Goal: Task Accomplishment & Management: Use online tool/utility

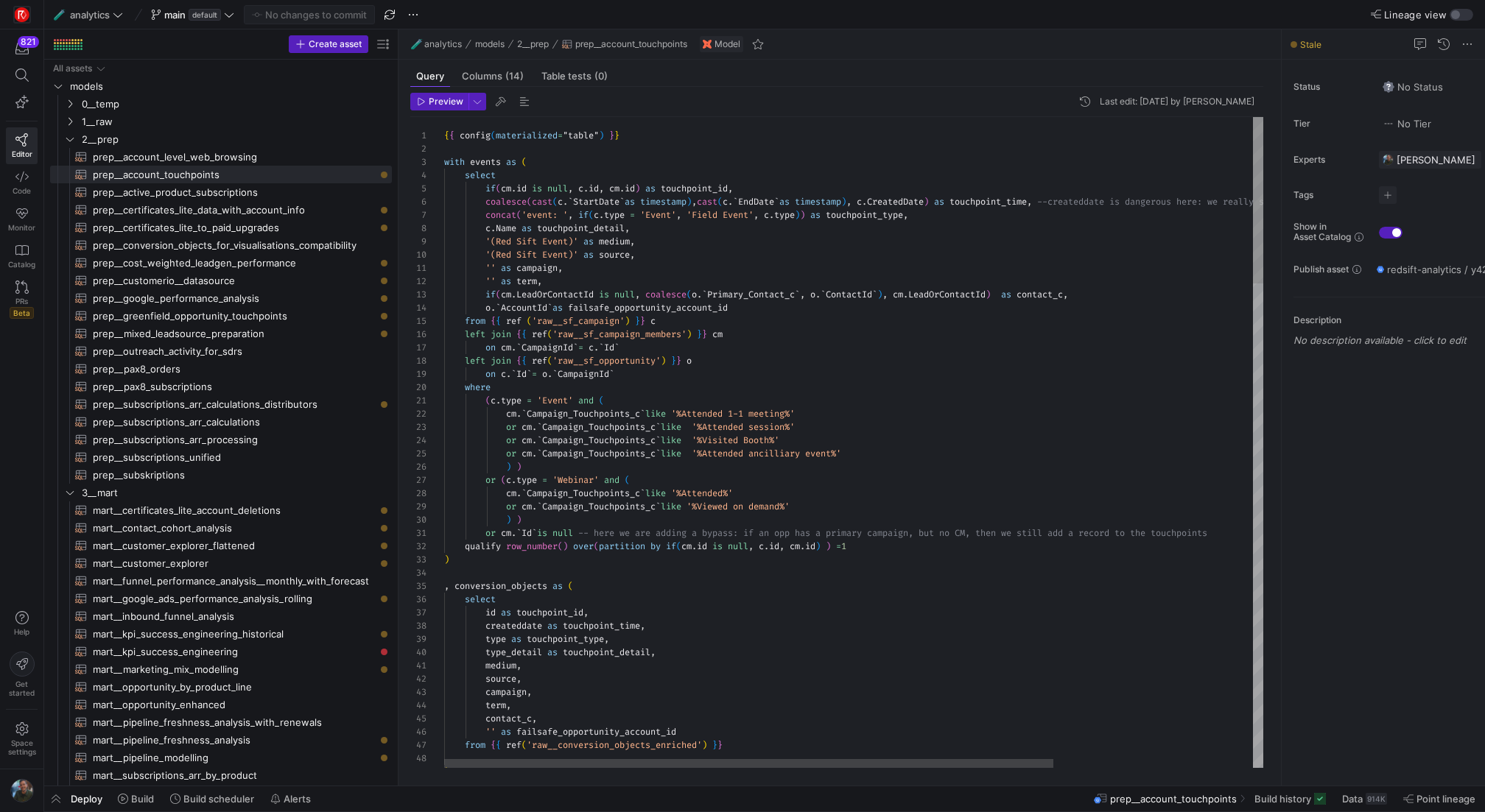
scroll to position [53, 217]
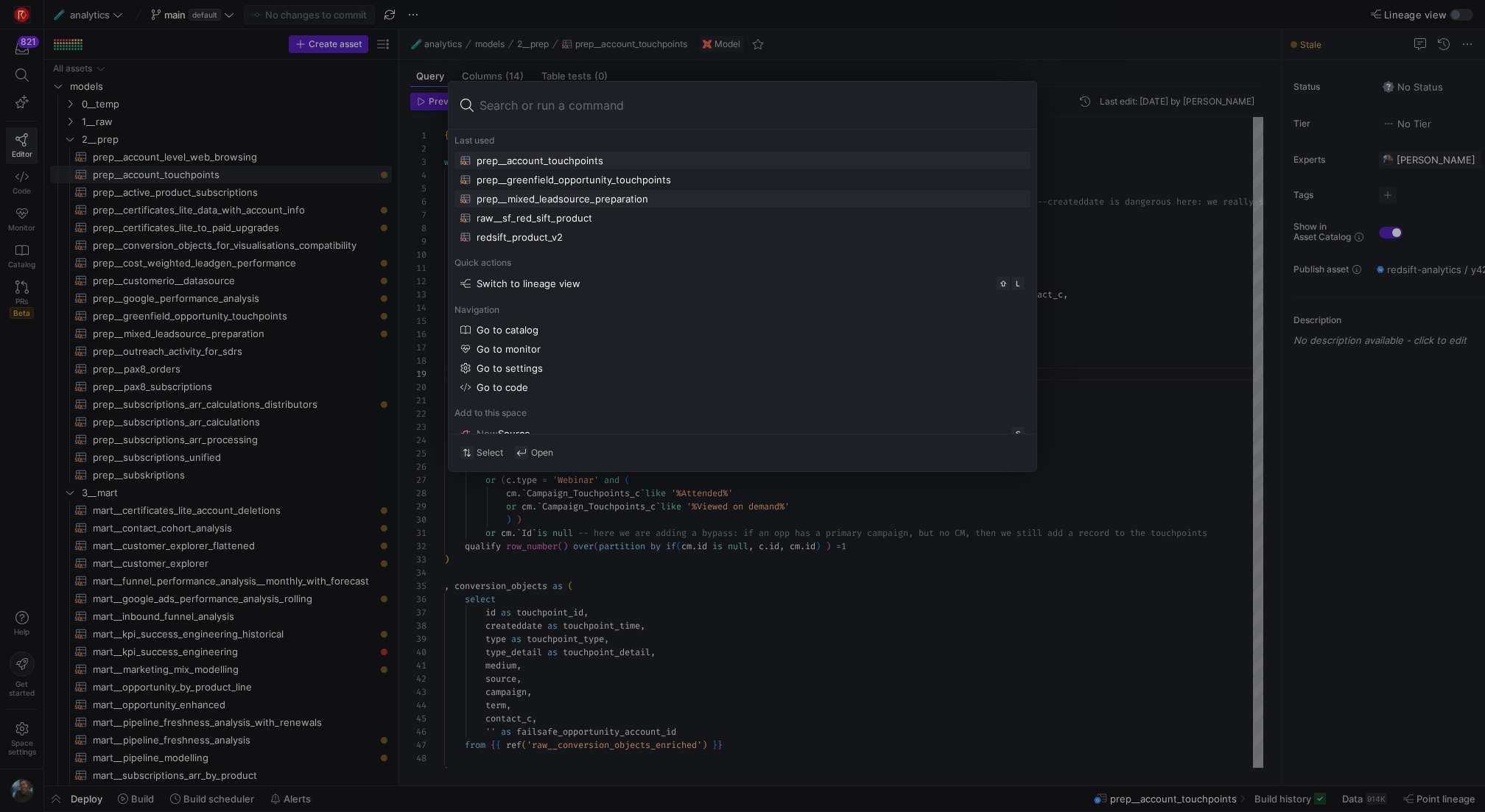
click at [587, 193] on div "prep__mixed_leadsource_preparation" at bounding box center [562, 199] width 172 height 12
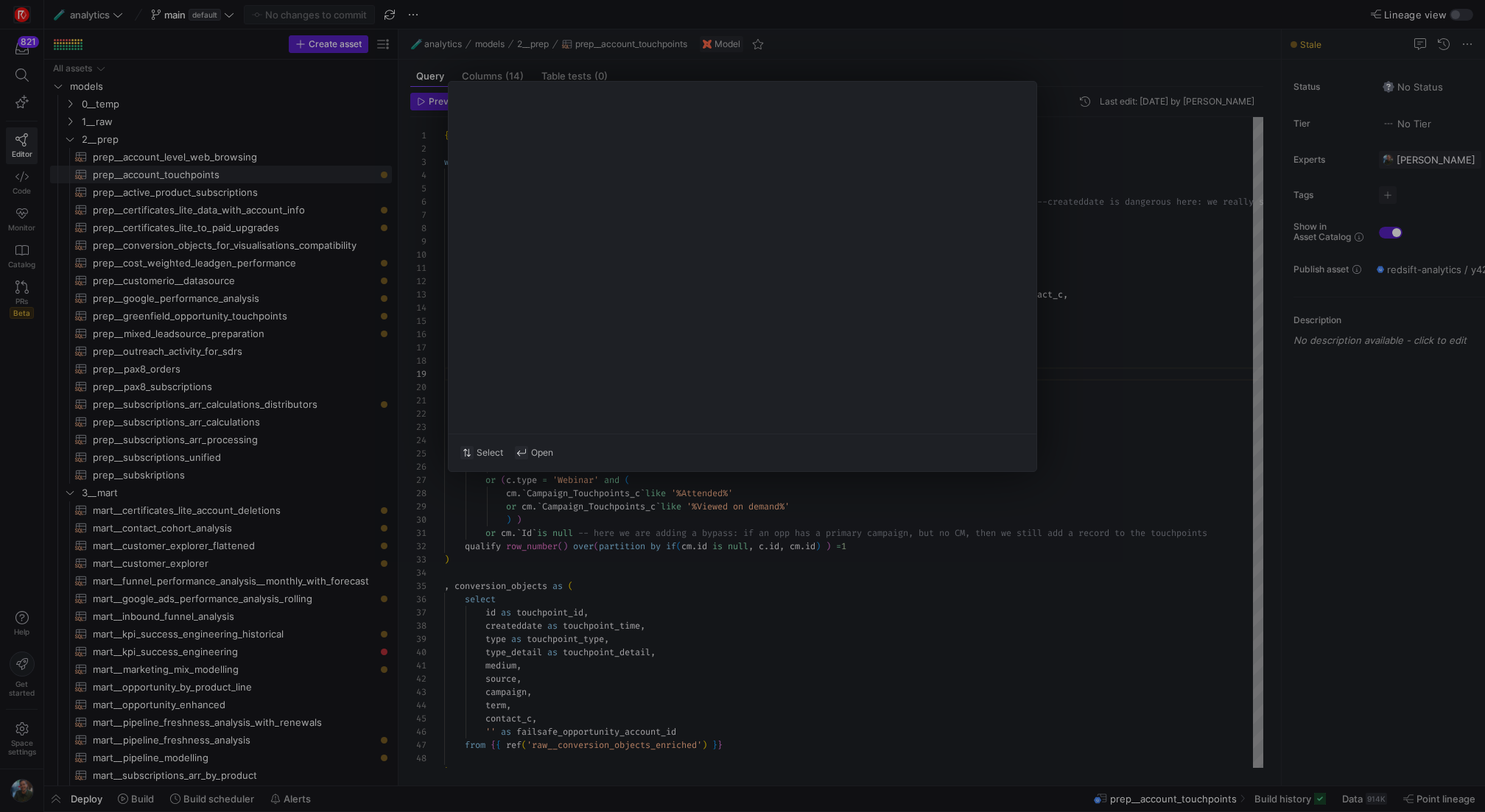
type textarea "with eliminating_unknowns as ( select *, count(1) over( partition by opp_id ran…"
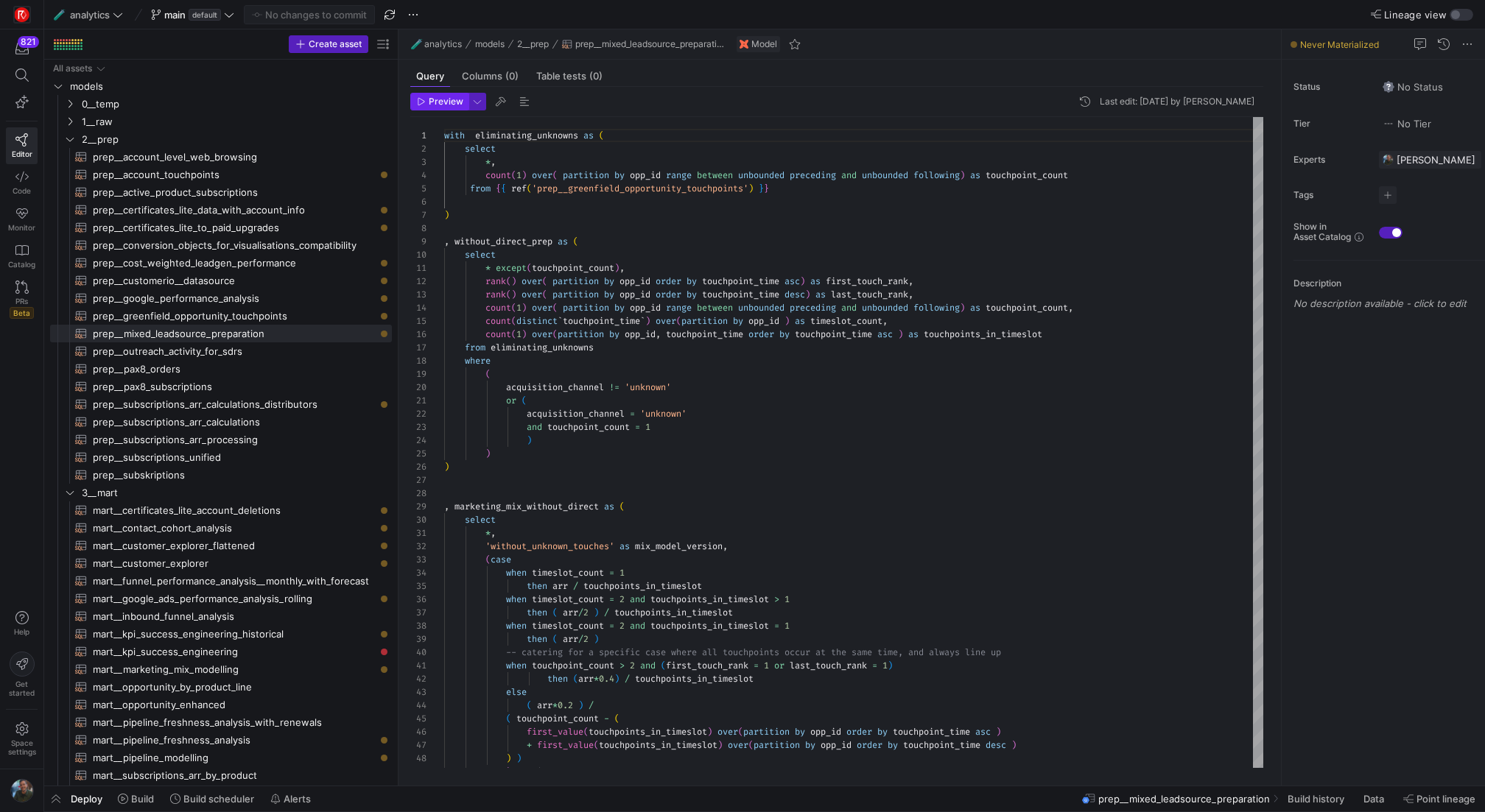
click at [439, 99] on span "Preview" at bounding box center [446, 102] width 35 height 11
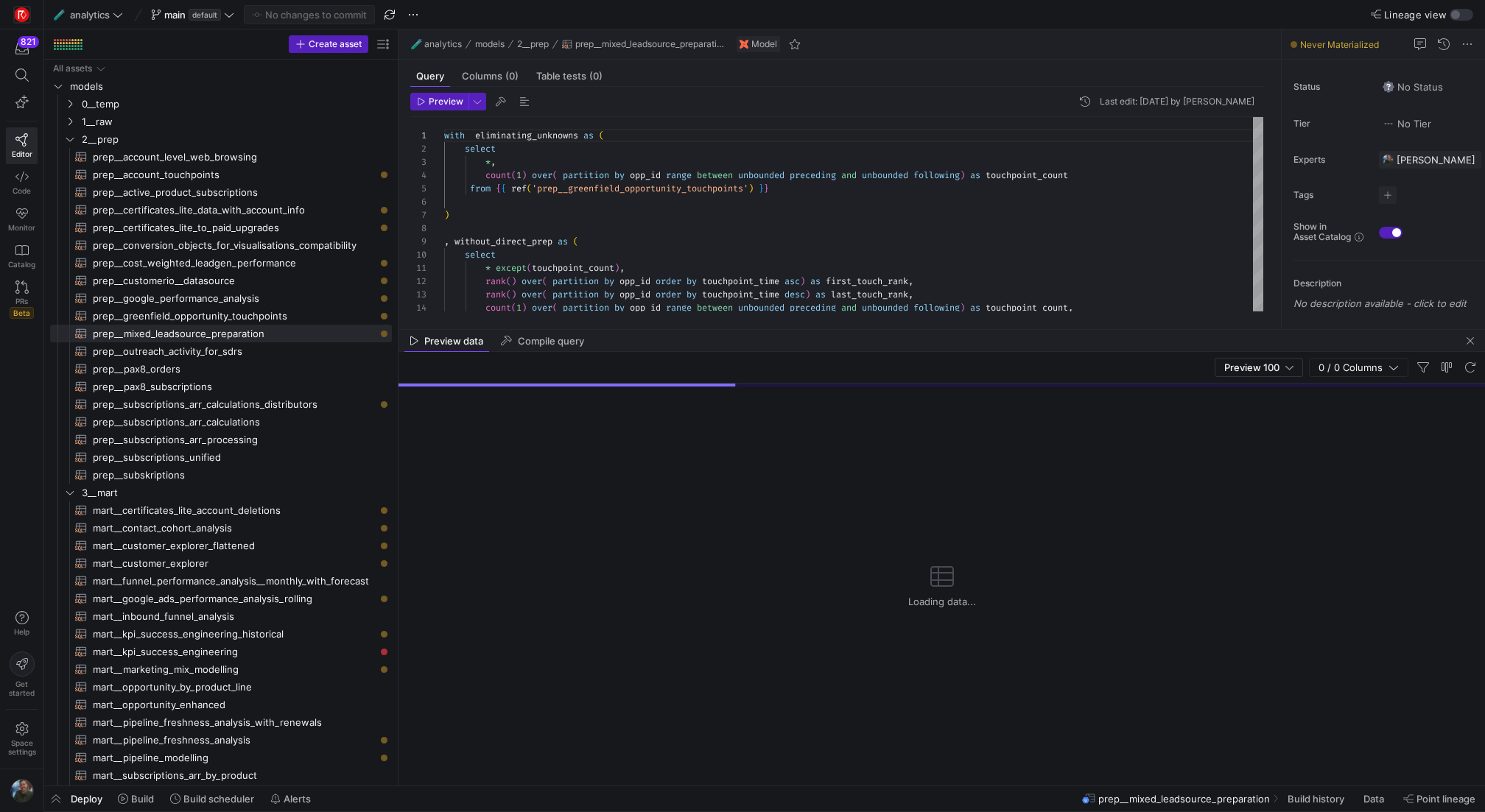
drag, startPoint x: 747, startPoint y: 527, endPoint x: 776, endPoint y: 333, distance: 196.2
click at [776, 330] on div at bounding box center [942, 329] width 1087 height 1
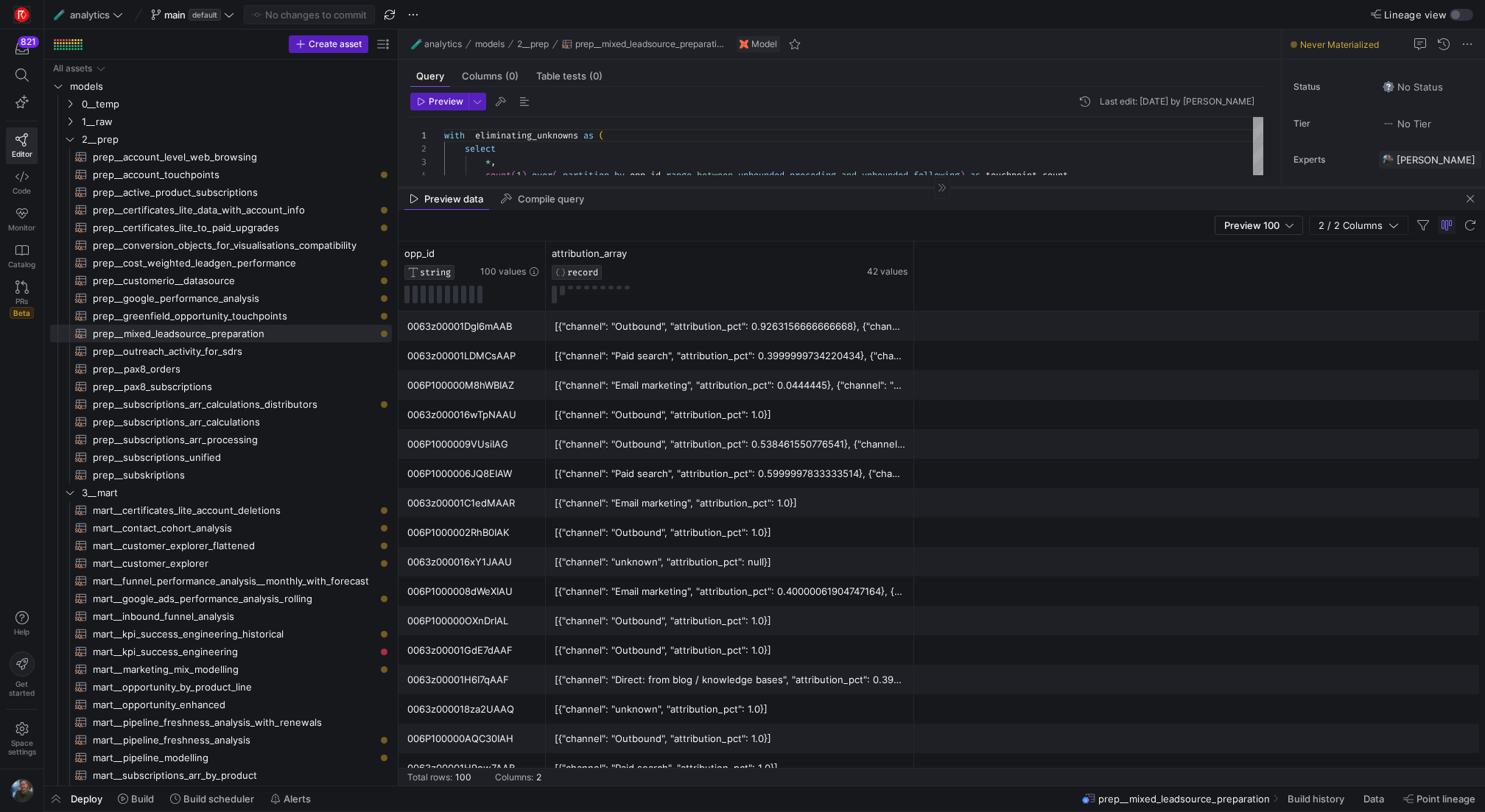
drag, startPoint x: 776, startPoint y: 333, endPoint x: 785, endPoint y: 187, distance: 146.3
click at [785, 187] on div at bounding box center [942, 187] width 1087 height 1
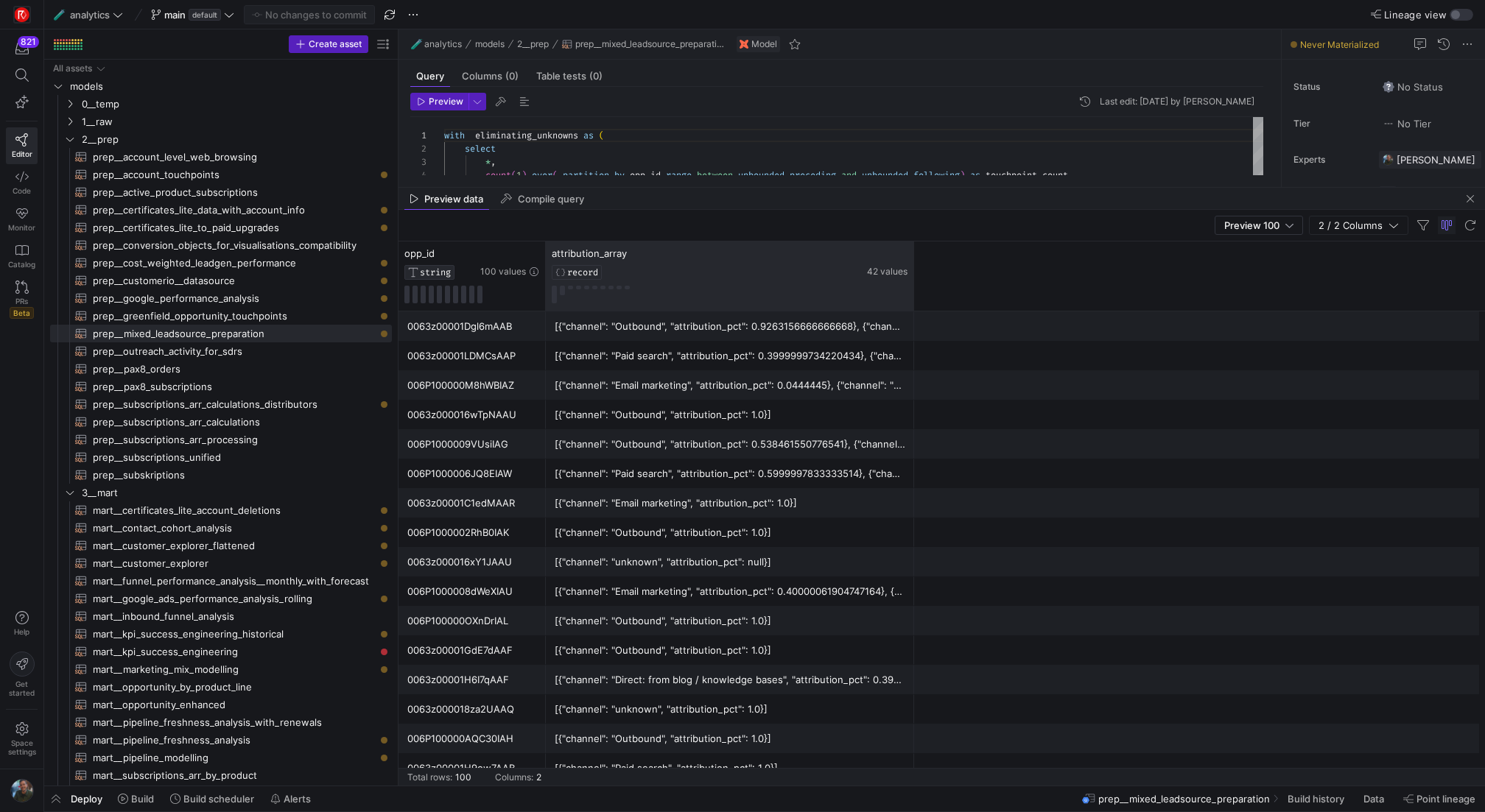
drag, startPoint x: 912, startPoint y: 257, endPoint x: 1232, endPoint y: 293, distance: 322.0
click at [1232, 293] on div "opp_id STRING 100 values attribution_array RECORD 42 values" at bounding box center [942, 276] width 1087 height 70
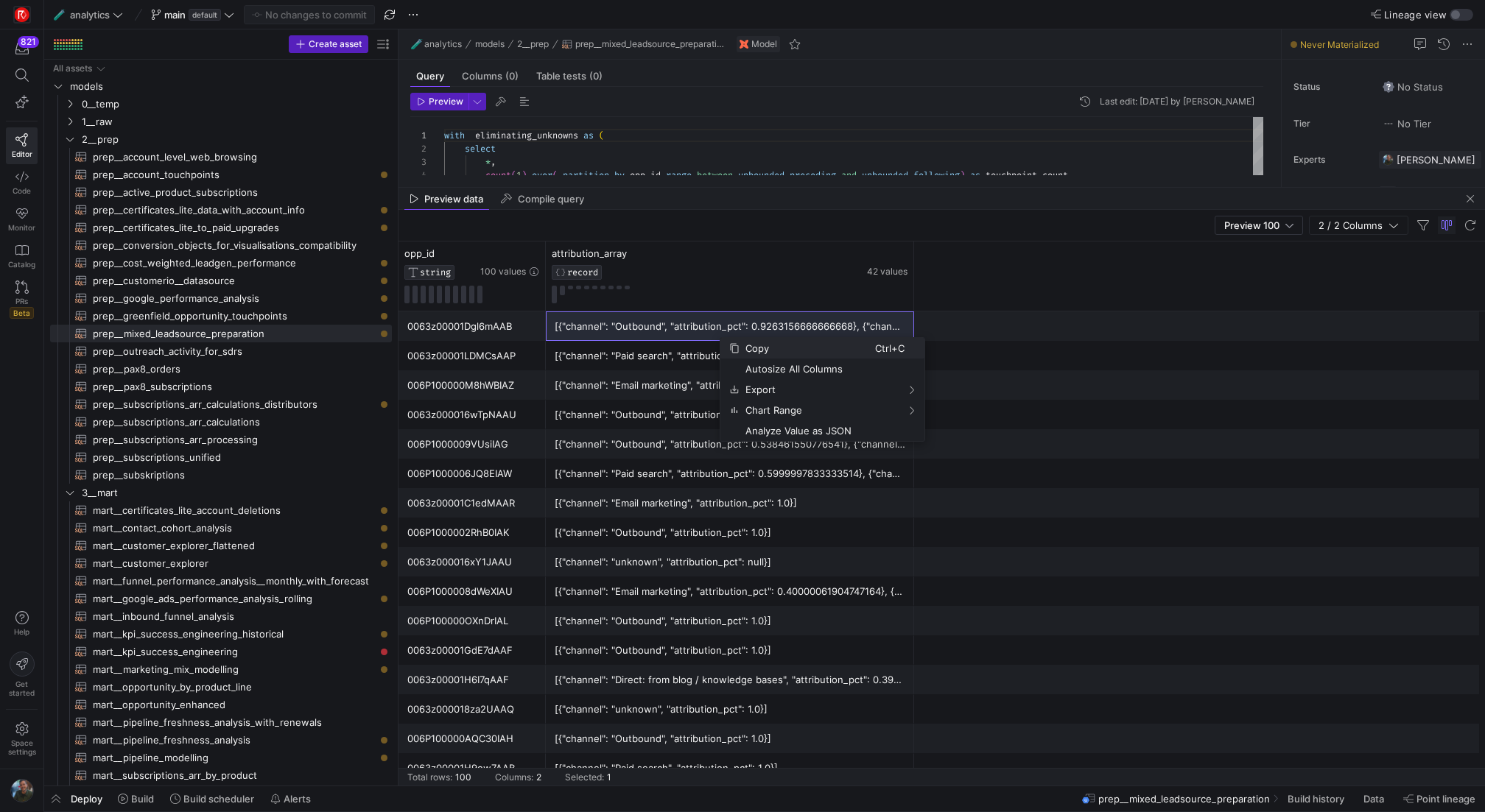
click at [750, 346] on span "Copy" at bounding box center [807, 348] width 135 height 20
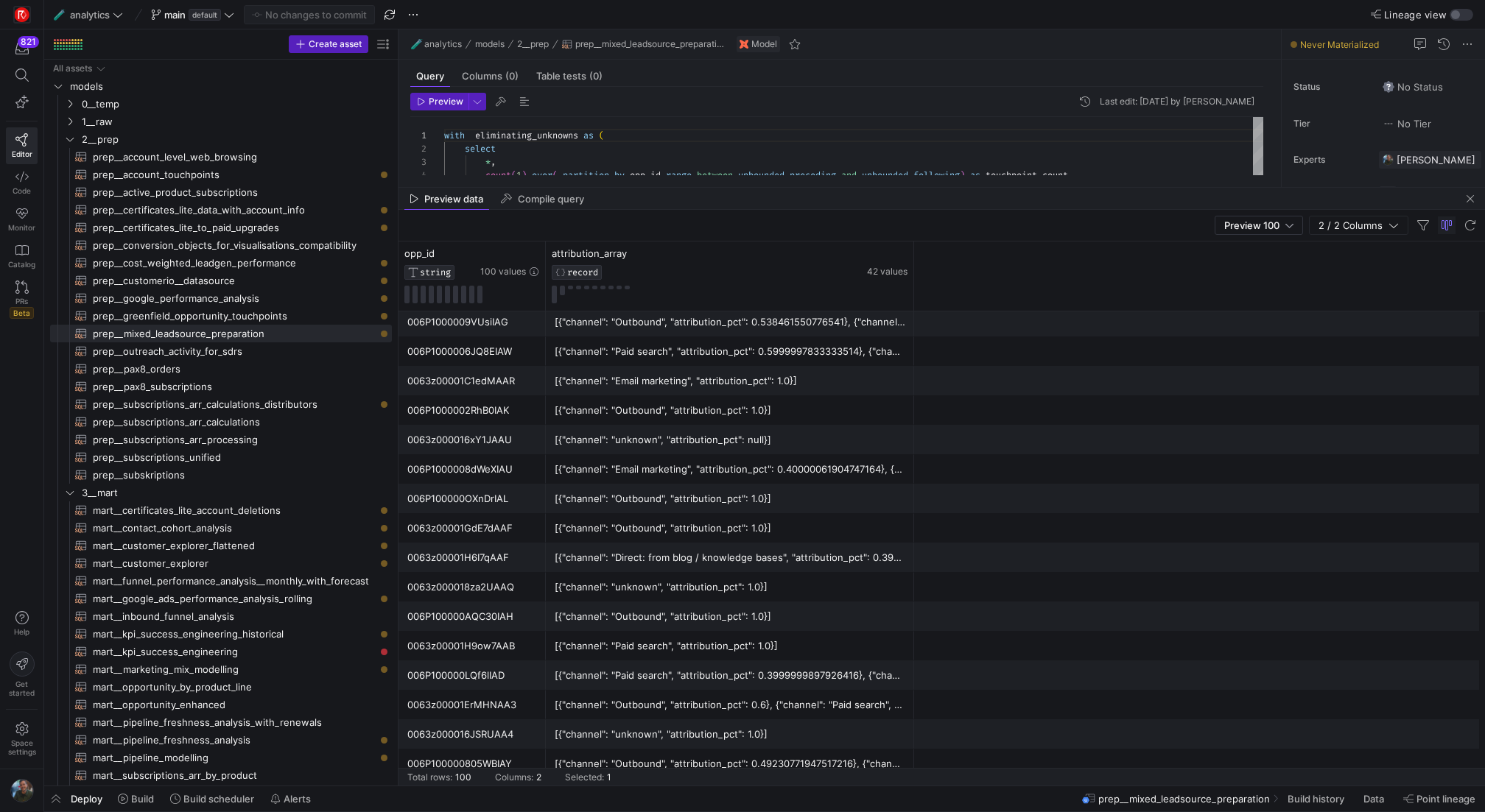
scroll to position [125, 0]
click at [632, 415] on div "[{"channel": "Outbound", "attribution_pct": 1.0}]" at bounding box center [730, 408] width 351 height 29
